Goal: Task Accomplishment & Management: Manage account settings

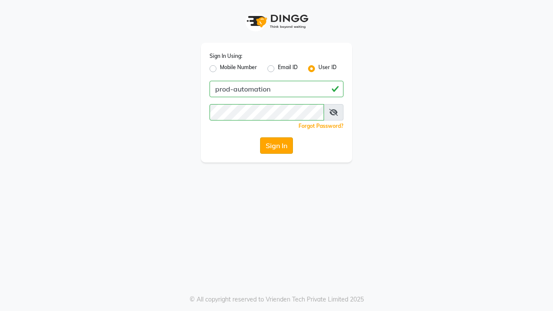
click at [277, 146] on button "Sign In" at bounding box center [276, 145] width 33 height 16
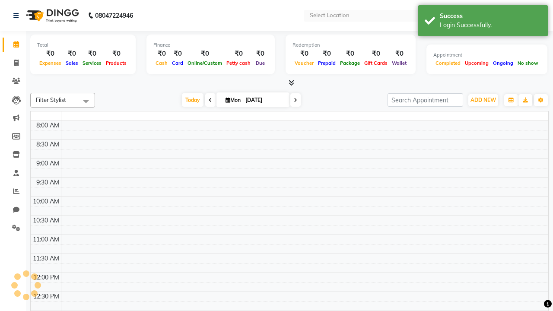
select select "en"
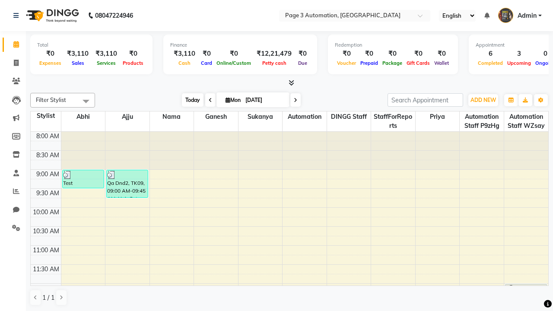
click at [189, 100] on span "Today" at bounding box center [193, 99] width 22 height 13
click at [483, 100] on span "ADD NEW" at bounding box center [484, 100] width 26 height 6
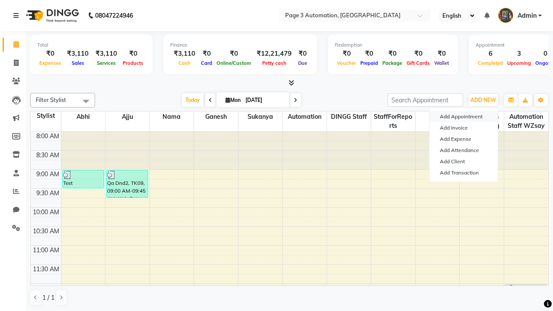
click at [464, 117] on button "Add Appointment" at bounding box center [464, 116] width 68 height 11
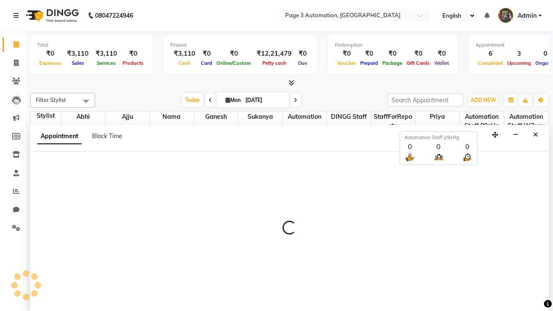
select select "tentative"
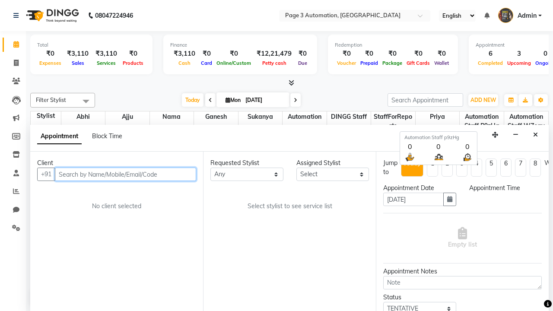
select select "540"
type input "8192346578"
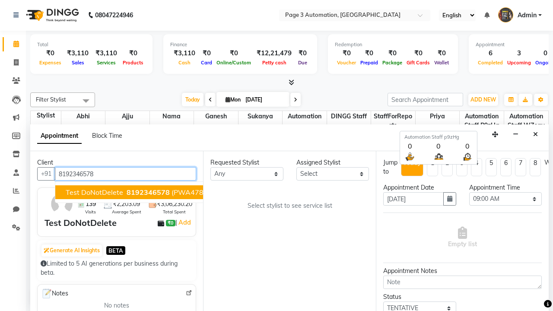
click at [127, 192] on span "8192346578" at bounding box center [148, 192] width 43 height 9
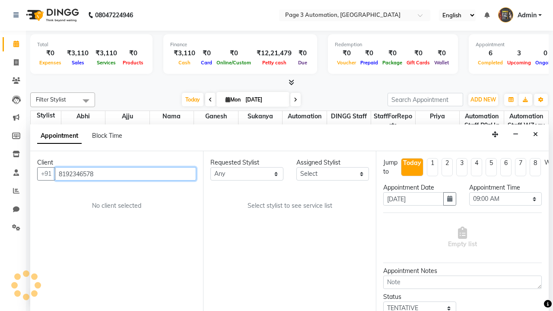
scroll to position [0, 0]
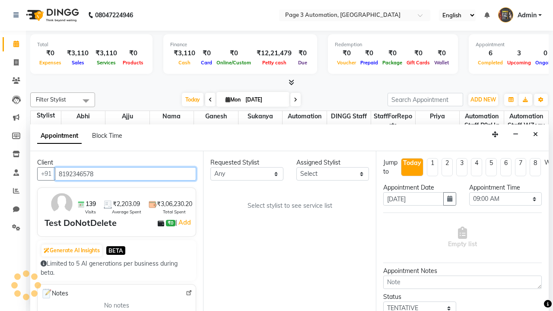
select select "90256"
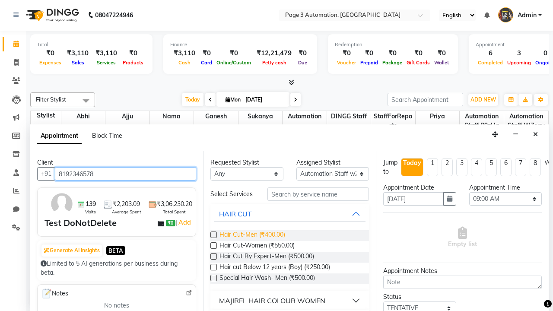
type input "8192346578"
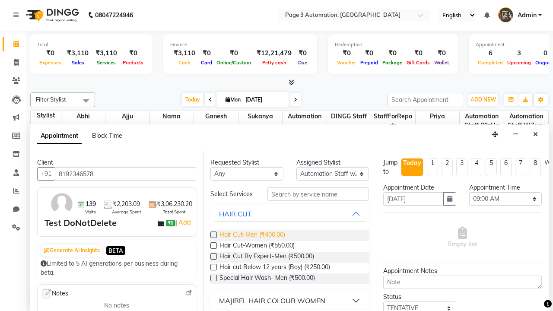
click at [252, 236] on span "Hair Cut-Men (₹400.00)" at bounding box center [253, 235] width 66 height 11
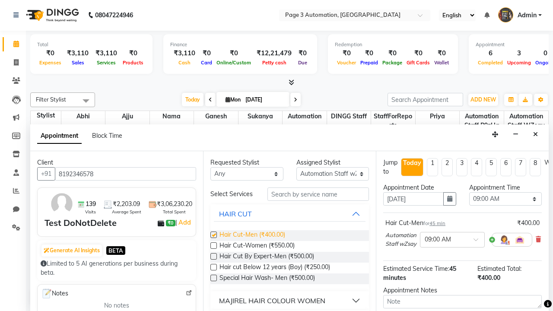
checkbox input "false"
click at [257, 246] on span "Hair Cut-Women (₹550.00)" at bounding box center [257, 246] width 75 height 11
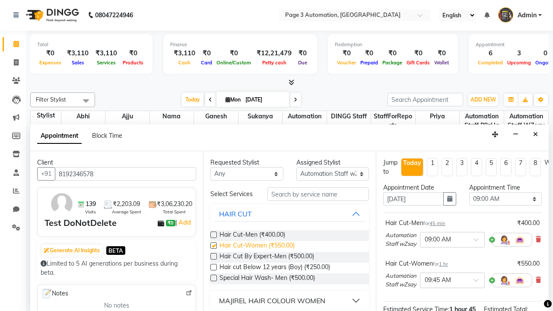
checkbox input "false"
select select "765"
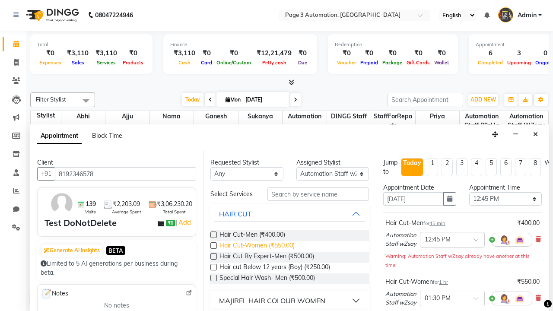
scroll to position [130, 0]
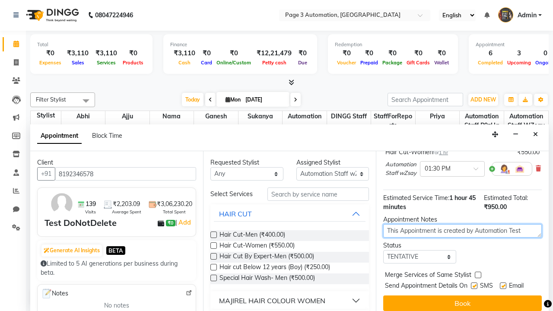
type textarea "This Appointment is created by Automation Test"
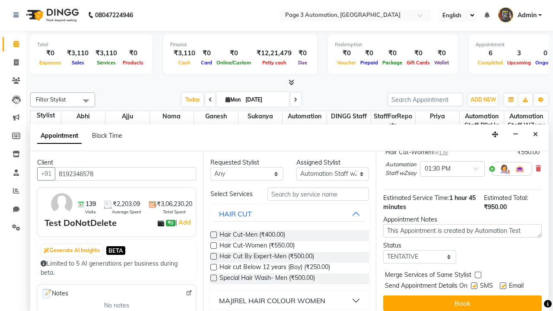
click at [474, 286] on label at bounding box center [474, 286] width 6 height 6
click at [474, 286] on input "checkbox" at bounding box center [474, 287] width 6 height 6
checkbox input "false"
click at [503, 286] on label at bounding box center [503, 286] width 6 height 6
click at [503, 286] on input "checkbox" at bounding box center [503, 287] width 6 height 6
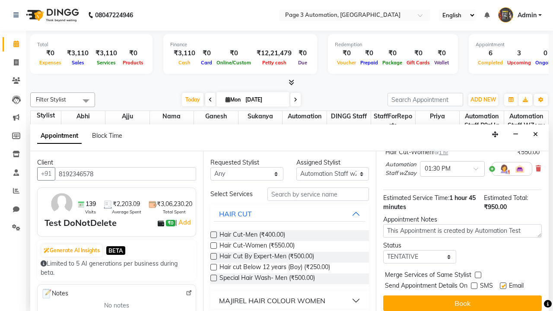
checkbox input "false"
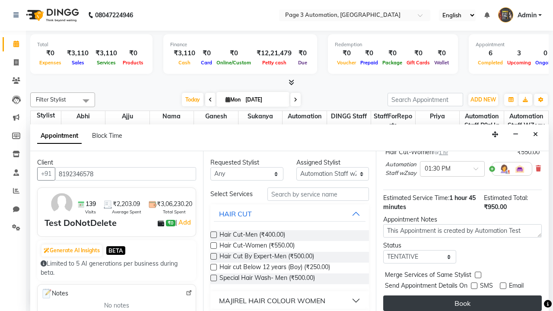
click at [463, 304] on button "Book" at bounding box center [463, 304] width 159 height 16
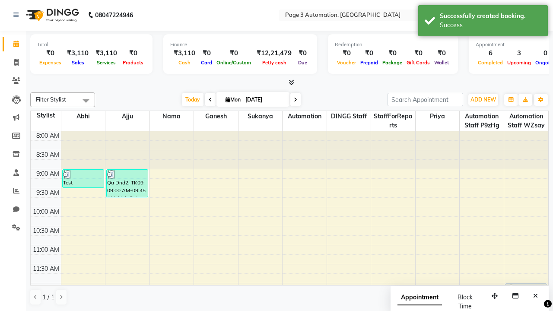
scroll to position [0, 0]
click at [483, 22] on div "Success" at bounding box center [491, 25] width 102 height 9
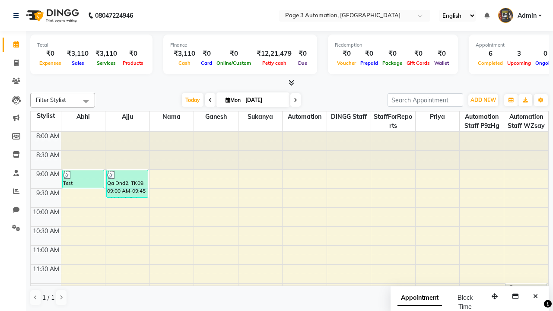
click at [86, 101] on span at bounding box center [85, 101] width 17 height 16
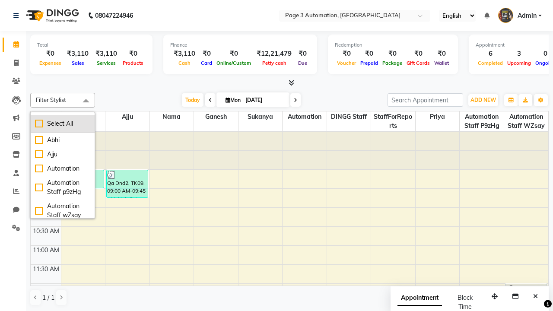
click at [63, 124] on div "Select All" at bounding box center [62, 123] width 55 height 9
checkbox input "true"
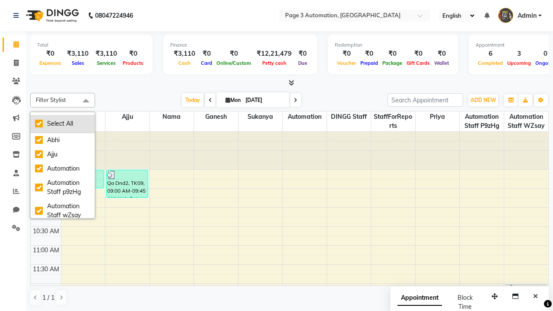
checkbox input "true"
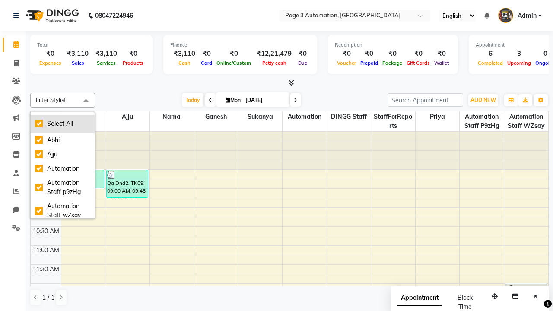
checkbox input "true"
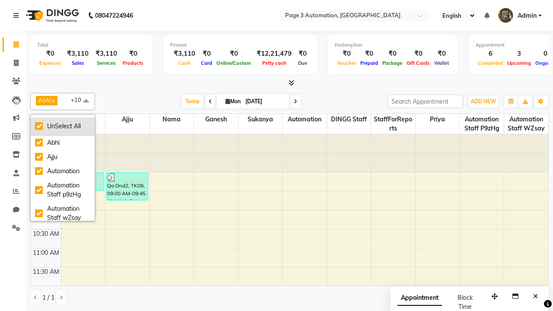
click at [63, 126] on div "UnSelect All" at bounding box center [62, 126] width 55 height 9
checkbox input "false"
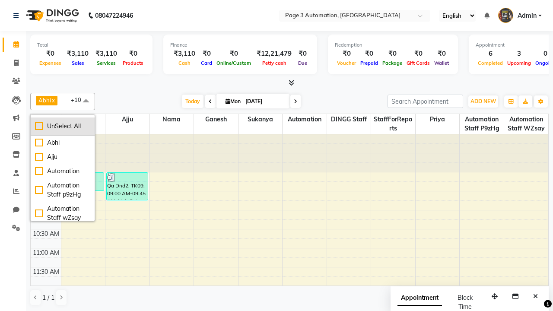
checkbox input "false"
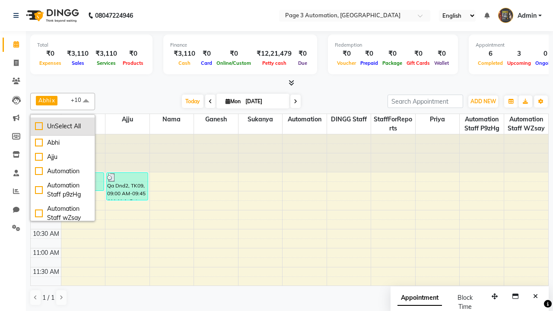
checkbox input "false"
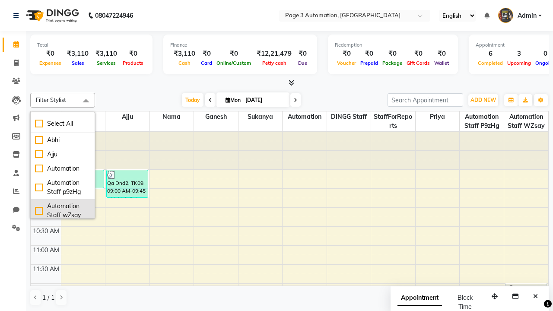
click at [63, 209] on div "Automation Staff wZsay" at bounding box center [62, 211] width 55 height 18
checkbox input "true"
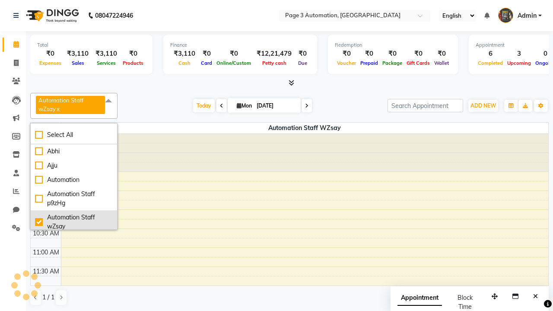
scroll to position [2, 0]
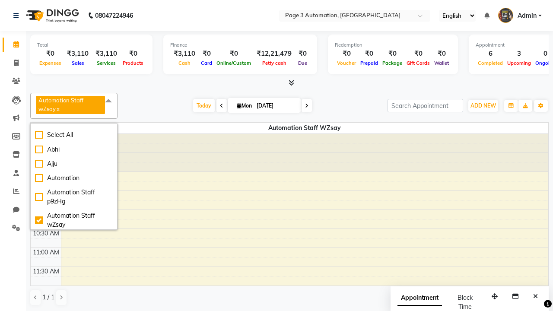
click at [110, 101] on span at bounding box center [108, 101] width 17 height 16
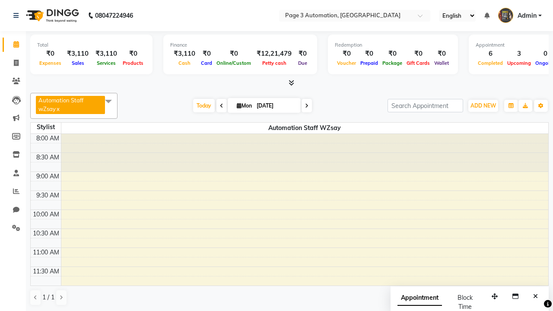
select select "7"
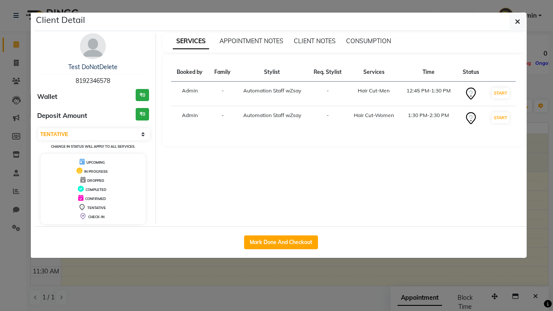
scroll to position [119, 0]
click at [518, 22] on icon "button" at bounding box center [517, 21] width 5 height 7
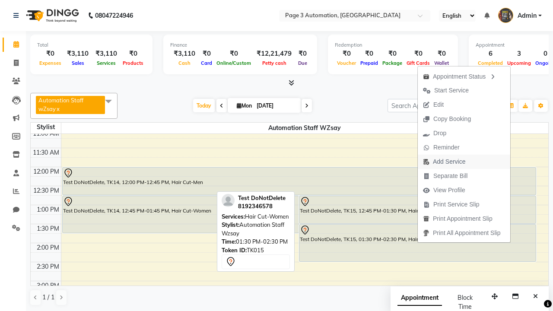
click at [466, 162] on span "Add Service" at bounding box center [444, 162] width 53 height 14
select select "90256"
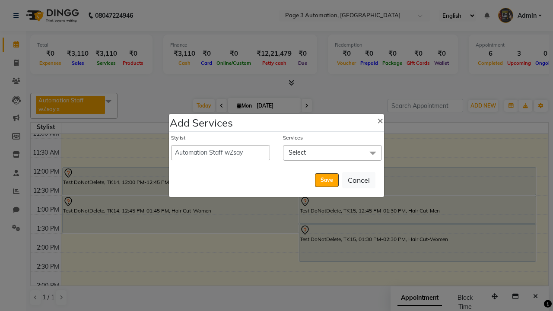
click at [332, 153] on span "Select" at bounding box center [332, 152] width 99 height 15
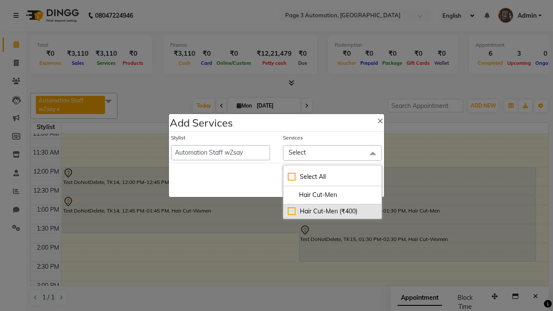
type input "Hair Cut-Men"
click at [332, 211] on div "Hair Cut-Men (₹400)" at bounding box center [333, 211] width 90 height 9
checkbox input "true"
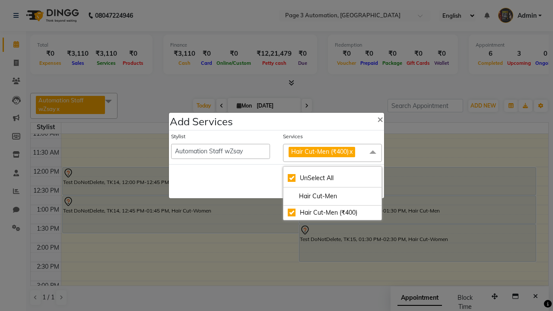
click at [332, 153] on span "Hair Cut-Men (₹400)" at bounding box center [320, 152] width 58 height 8
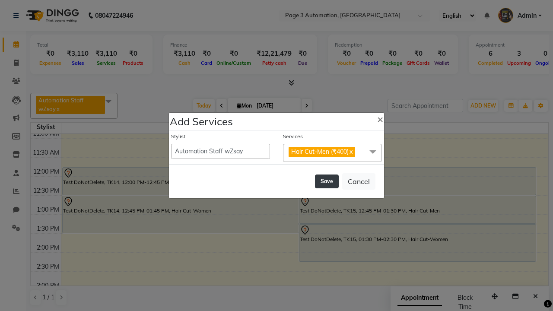
click at [327, 181] on button "Save" at bounding box center [327, 182] width 24 height 14
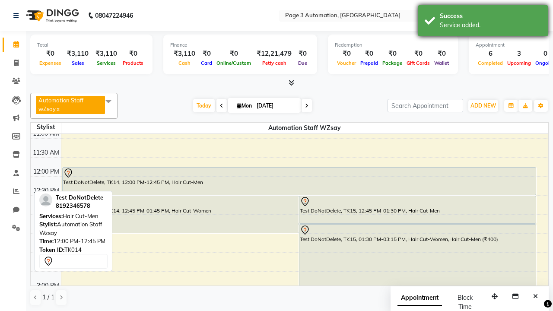
click at [483, 22] on div "Service added." at bounding box center [491, 25] width 102 height 9
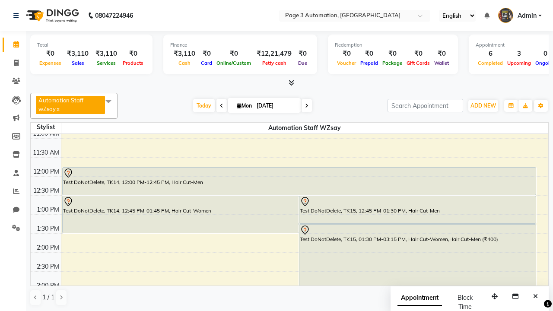
click at [418, 253] on div "Test DoNotDelete, TK15, 01:30 PM-03:15 PM, Hair Cut-Women,Hair Cut-Men (₹400)" at bounding box center [418, 257] width 237 height 65
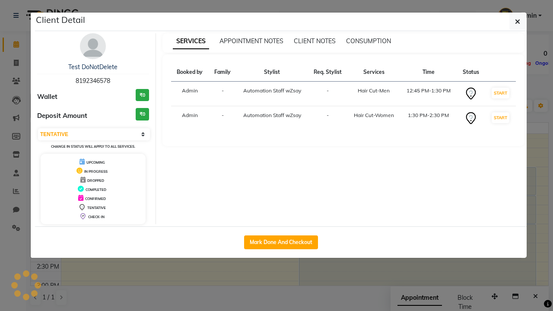
scroll to position [123, 0]
select select "2"
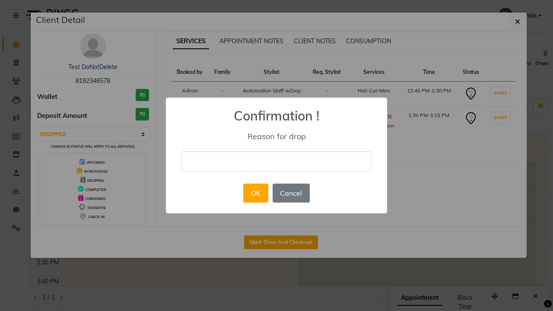
type input "drop appointment by selecting drop option from dropdown"
click at [256, 193] on button "OK" at bounding box center [255, 193] width 25 height 19
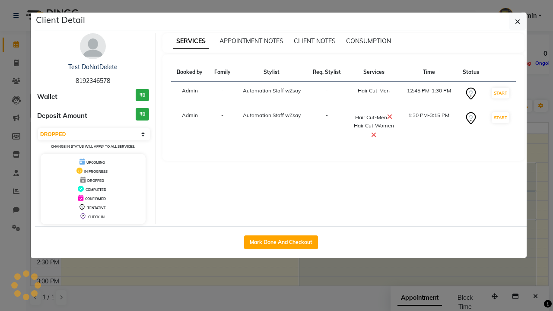
scroll to position [0, 0]
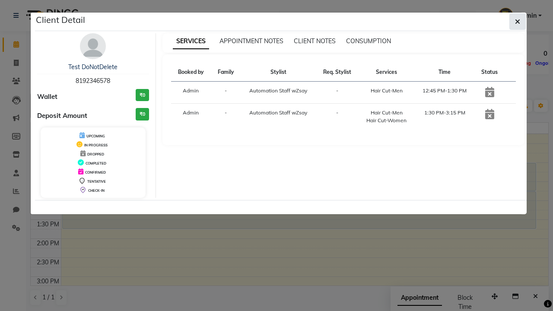
click at [518, 22] on icon "button" at bounding box center [517, 21] width 5 height 7
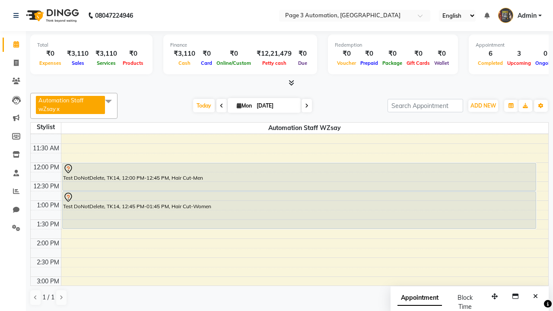
click at [110, 101] on span at bounding box center [108, 101] width 17 height 16
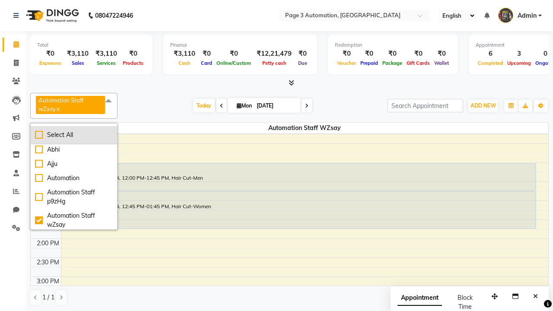
click at [74, 135] on div "Select All" at bounding box center [74, 135] width 78 height 9
checkbox input "true"
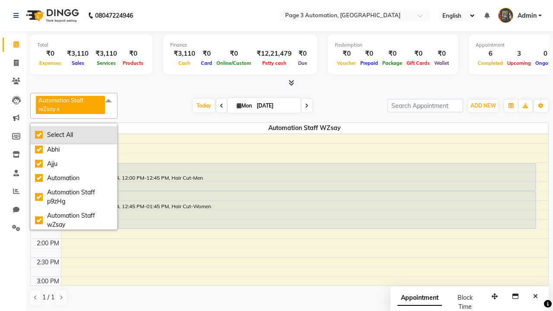
checkbox input "true"
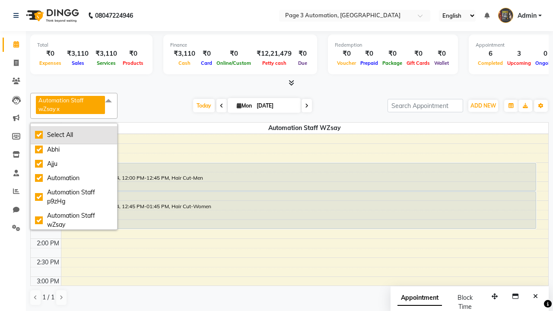
checkbox input "true"
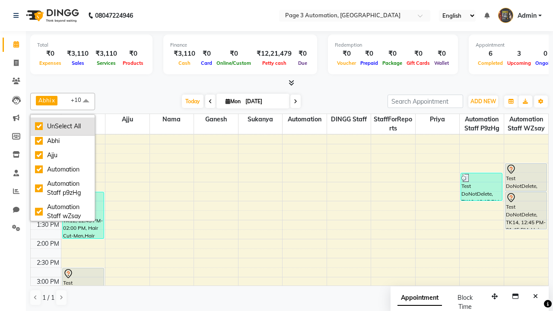
click at [63, 126] on div "UnSelect All" at bounding box center [62, 126] width 55 height 9
checkbox input "false"
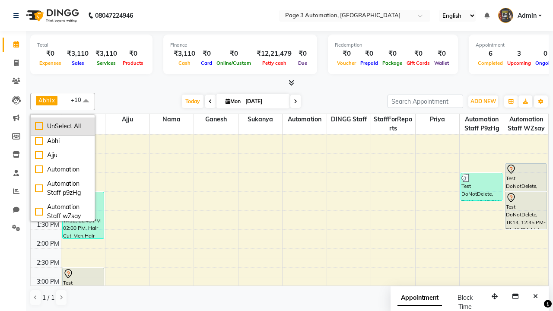
checkbox input "false"
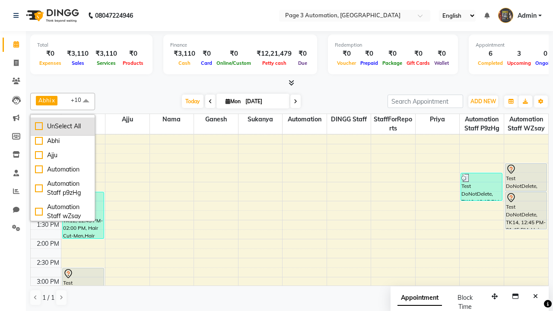
checkbox input "false"
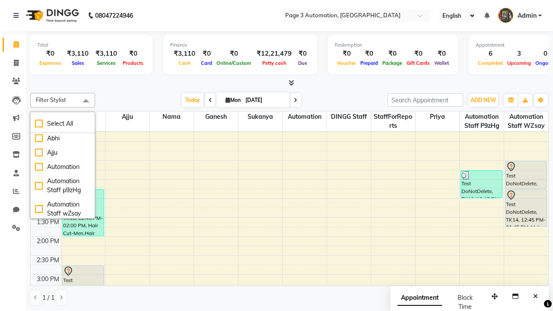
click at [86, 101] on span at bounding box center [85, 101] width 17 height 16
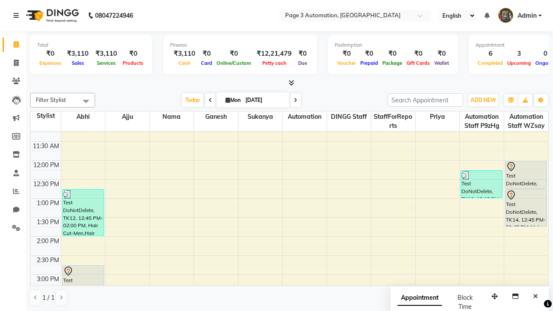
click at [520, 16] on span "Admin" at bounding box center [527, 15] width 19 height 9
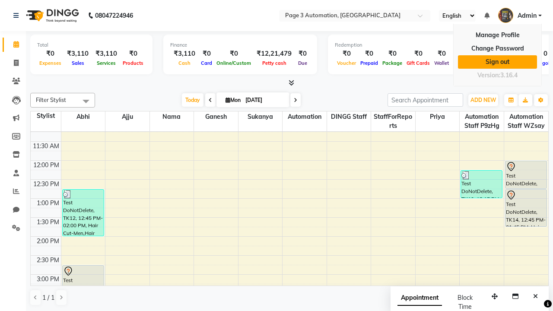
click at [498, 62] on link "Sign out" at bounding box center [497, 61] width 79 height 13
